Goal: Consume media (video, audio): Consume media (video, audio)

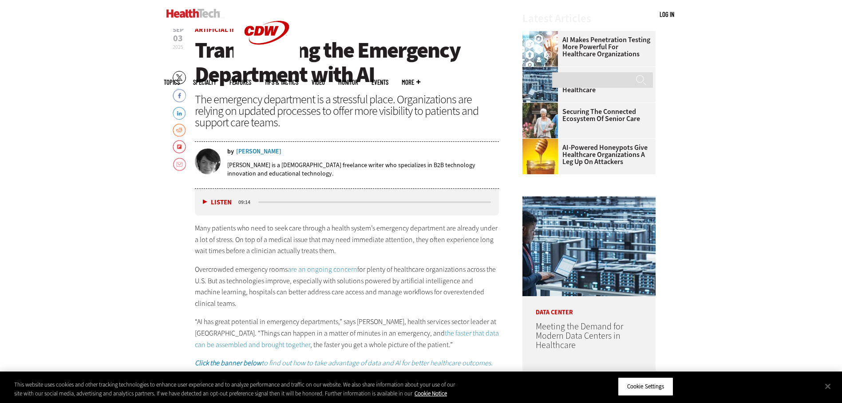
scroll to position [399, 0]
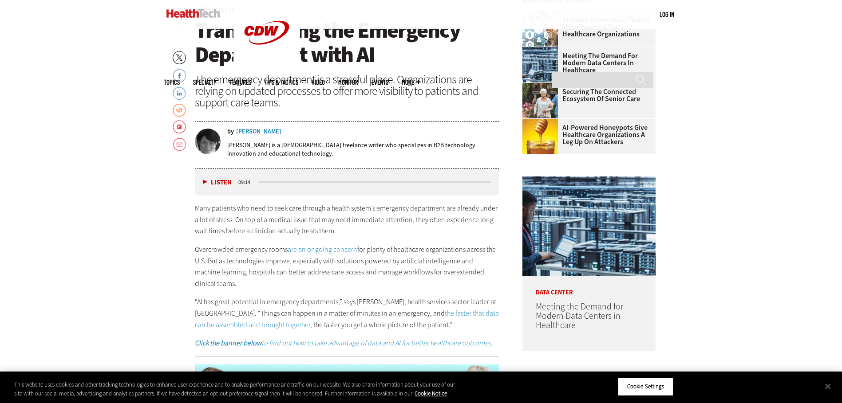
click at [204, 183] on button "Listen" at bounding box center [217, 182] width 29 height 7
drag, startPoint x: 260, startPoint y: 182, endPoint x: 296, endPoint y: 180, distance: 35.5
click at [296, 180] on div "media player" at bounding box center [375, 182] width 236 height 4
click at [296, 181] on div "media player" at bounding box center [375, 182] width 236 height 4
click at [300, 182] on div "media player" at bounding box center [374, 183] width 233 height 2
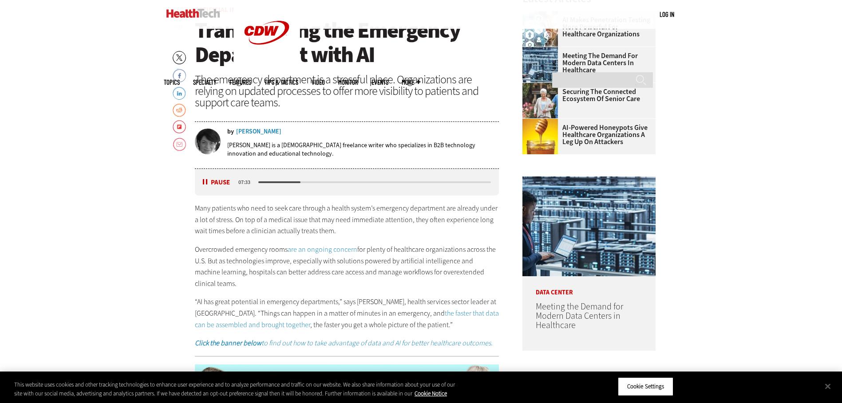
click at [205, 181] on button "Pause" at bounding box center [217, 182] width 28 height 7
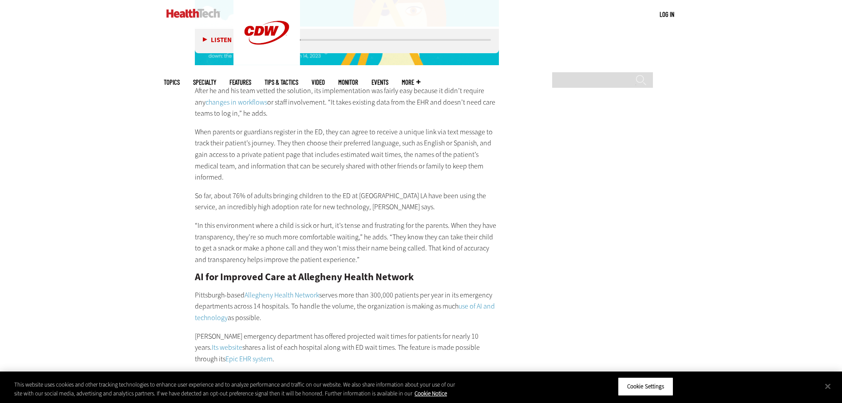
scroll to position [1820, 0]
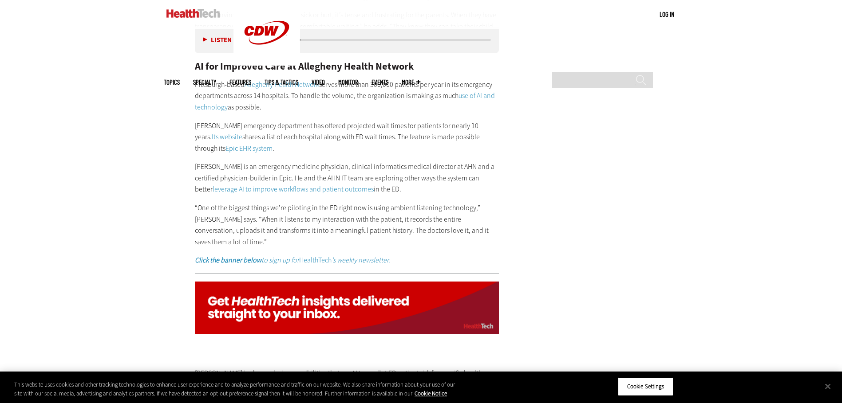
click at [252, 161] on p "[PERSON_NAME] is an emergency medicine physician, clinical informatics medical …" at bounding box center [347, 178] width 304 height 34
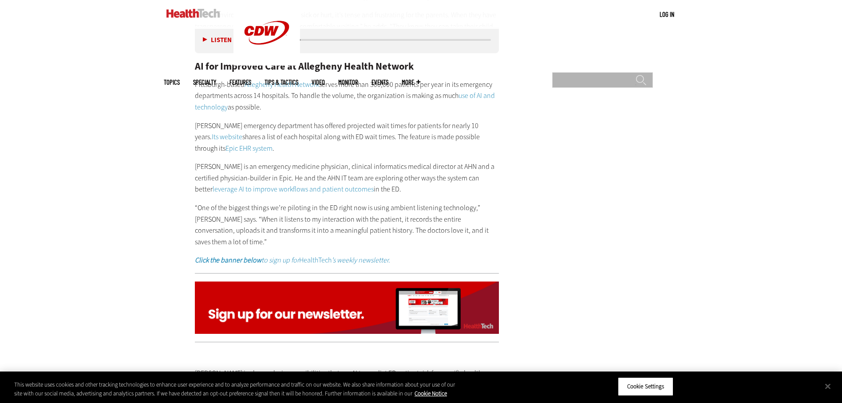
click at [627, 72] on input "Search" at bounding box center [602, 80] width 101 height 16
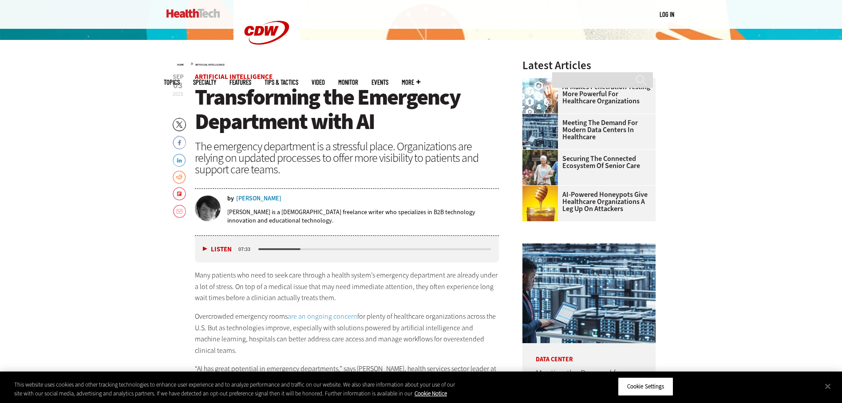
scroll to position [222, 0]
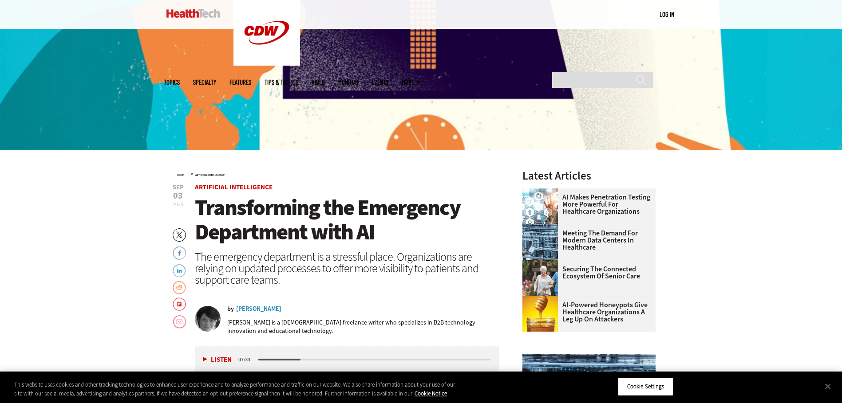
drag, startPoint x: 76, startPoint y: 249, endPoint x: 134, endPoint y: 214, distance: 67.7
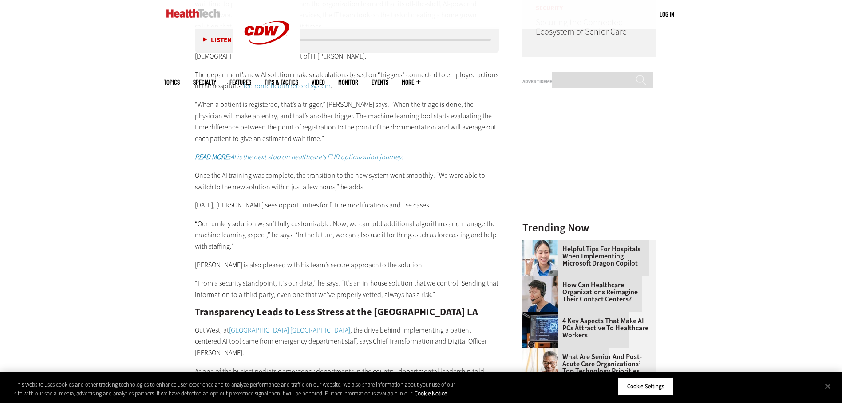
scroll to position [888, 0]
